Goal: Task Accomplishment & Management: Manage account settings

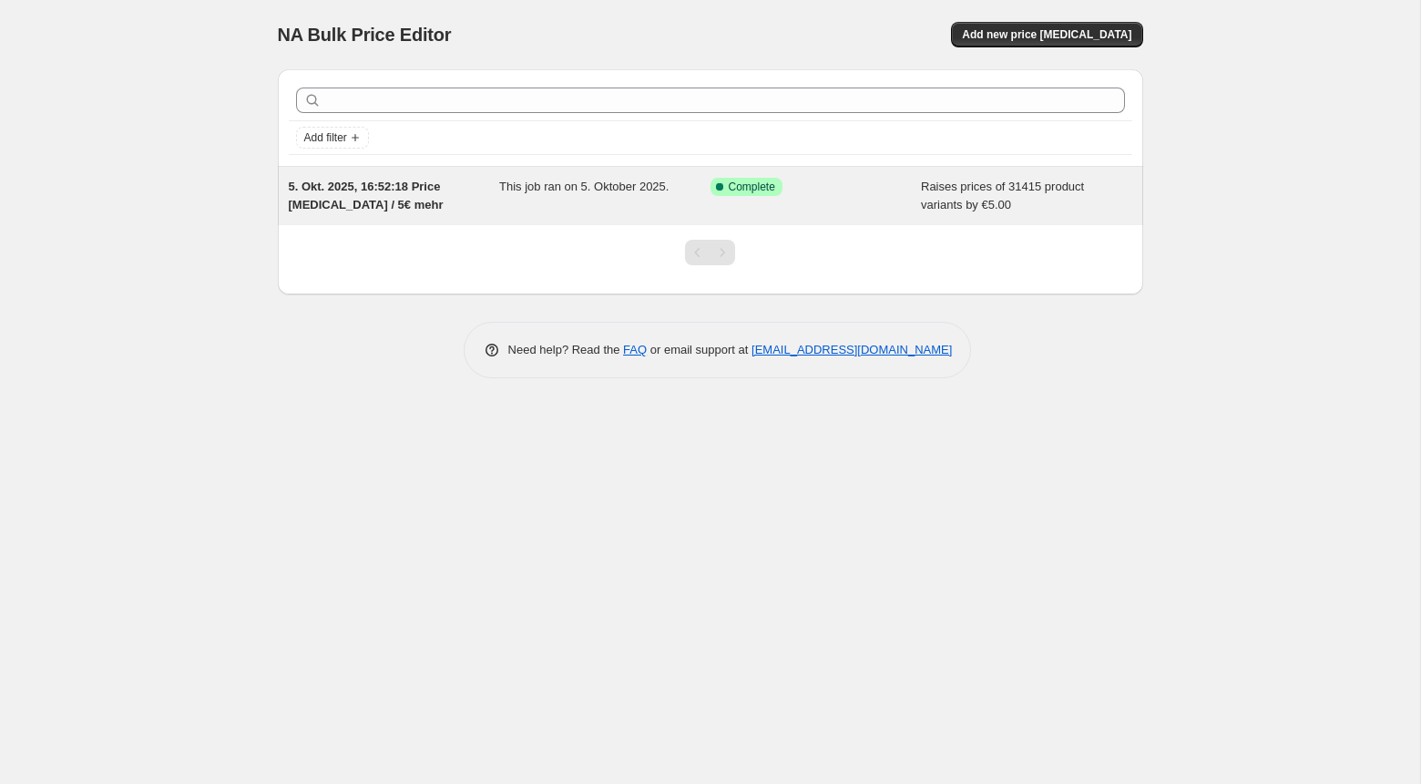
click at [954, 185] on span "Raises prices of 31415 product variants by €5.00" at bounding box center [1002, 195] width 163 height 32
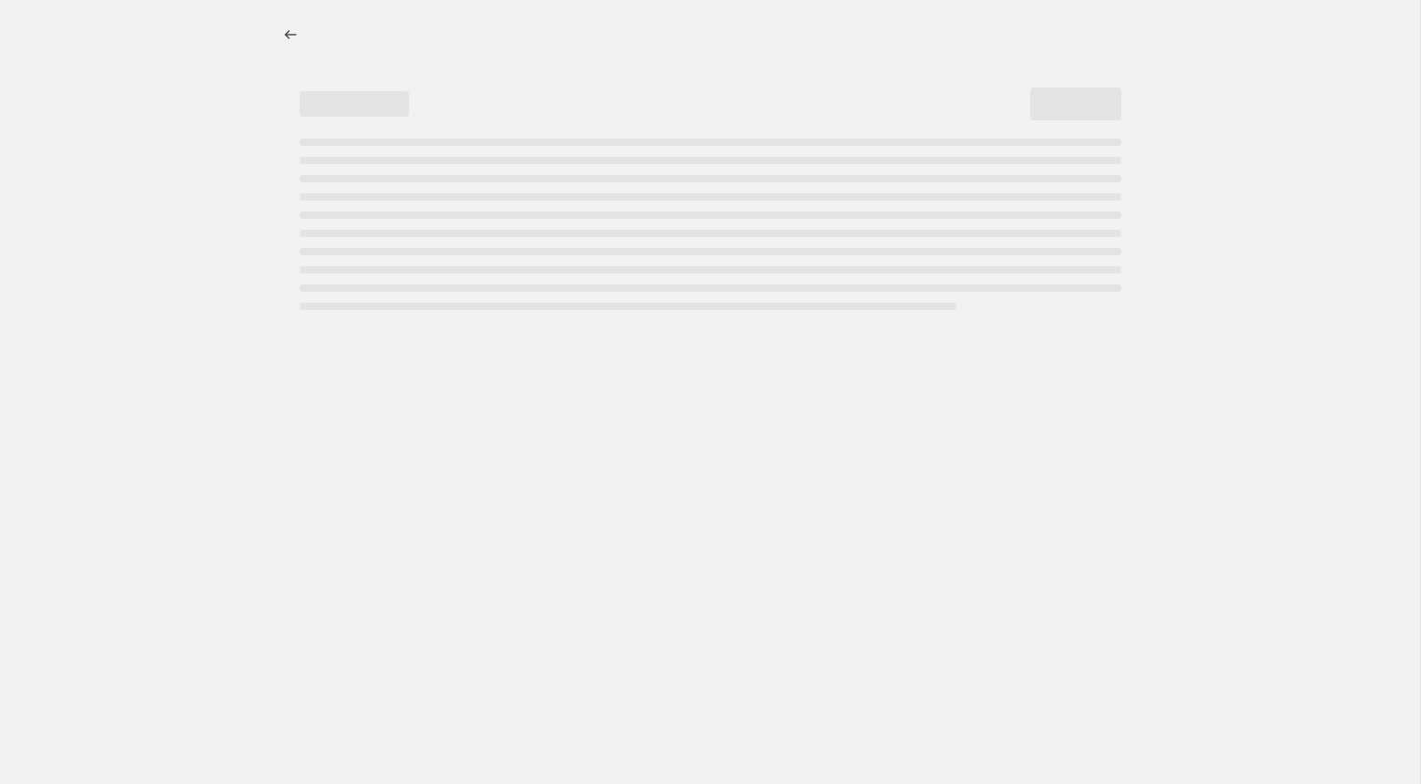
select select "by"
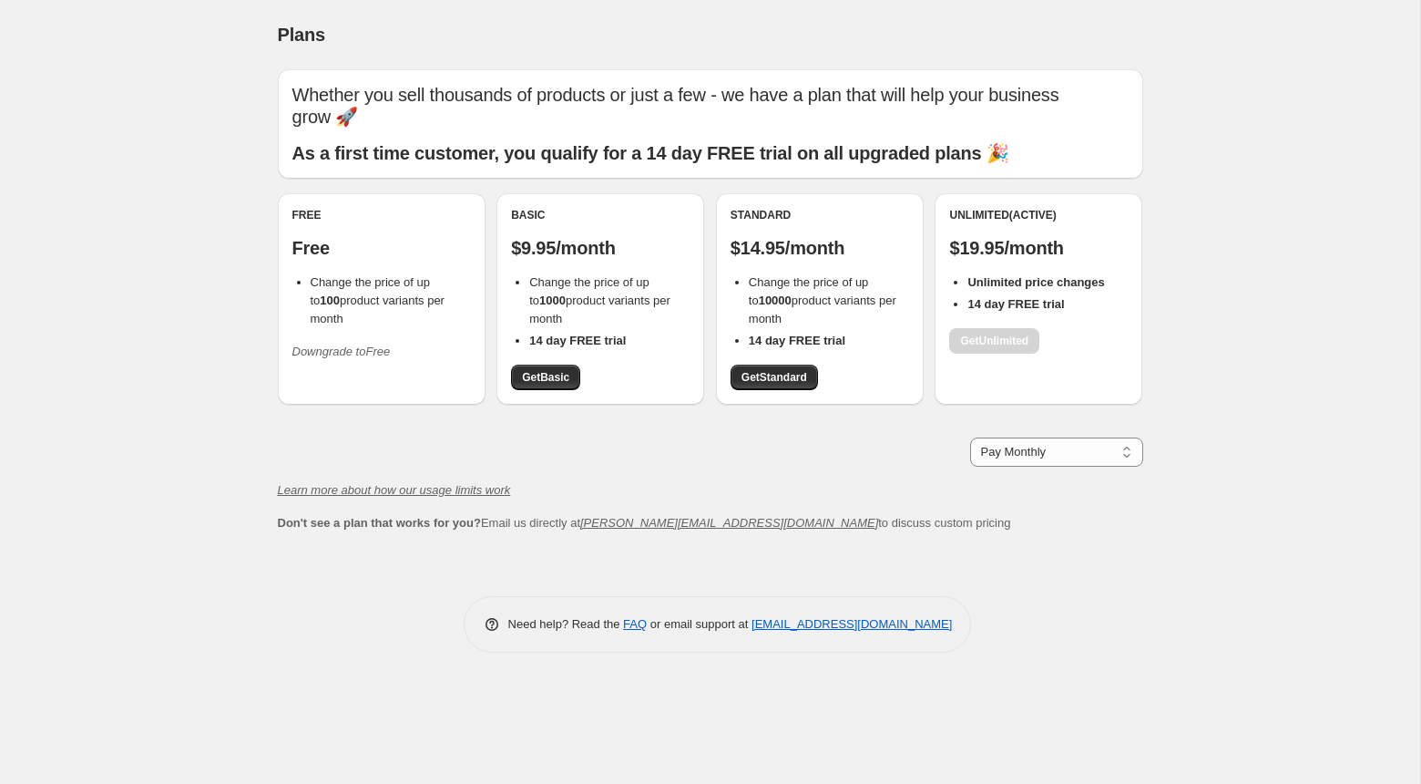
click at [374, 344] on icon "Downgrade to Free" at bounding box center [341, 351] width 98 height 14
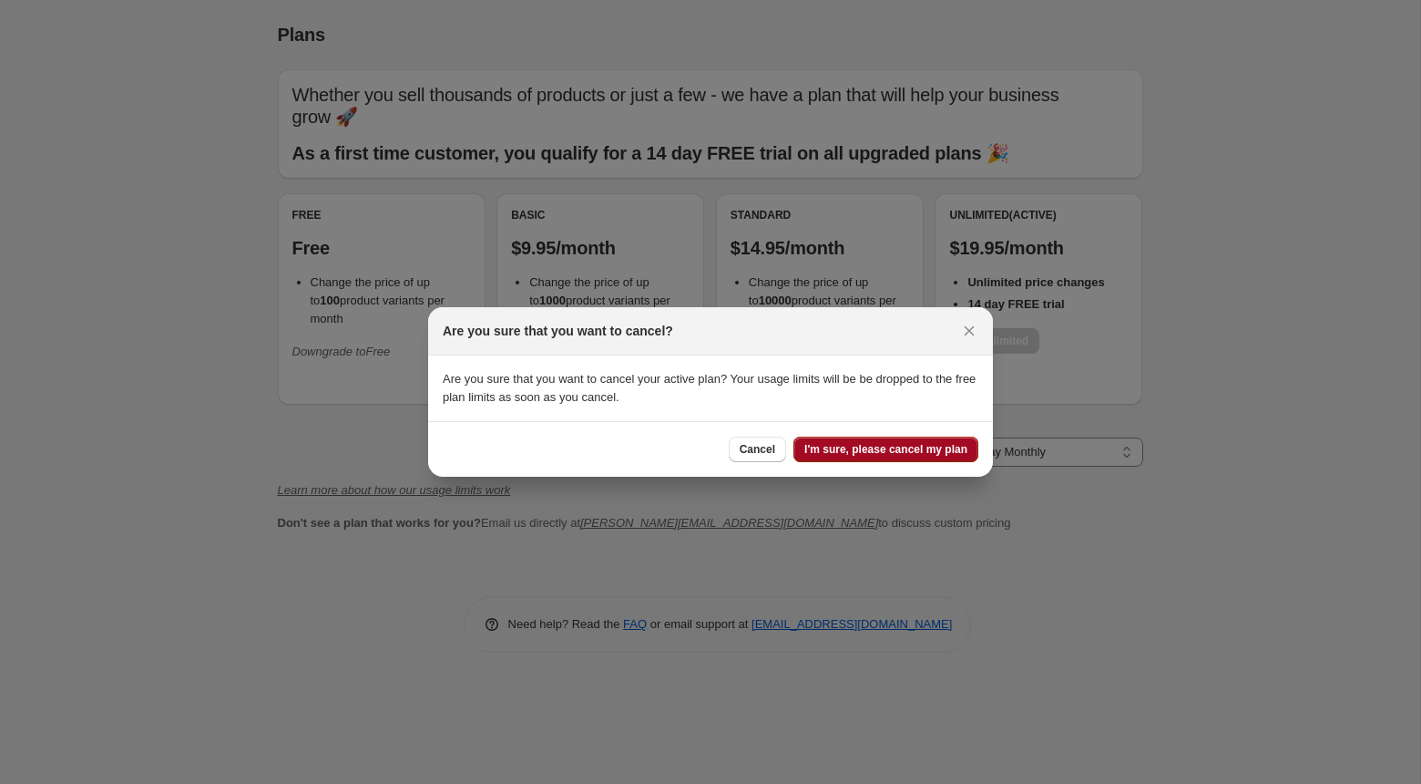
click at [855, 456] on button "I'm sure, please cancel my plan" at bounding box center [886, 449] width 185 height 26
